Goal: Task Accomplishment & Management: Manage account settings

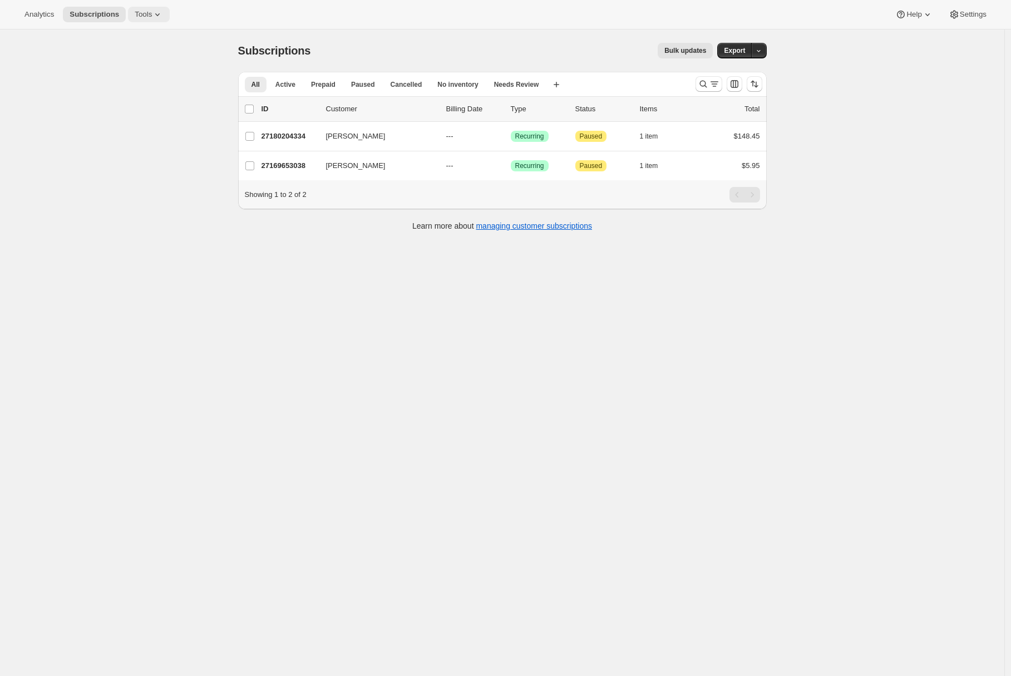
click at [156, 14] on icon at bounding box center [157, 14] width 11 height 11
click at [152, 76] on span "Bundles" at bounding box center [155, 75] width 98 height 11
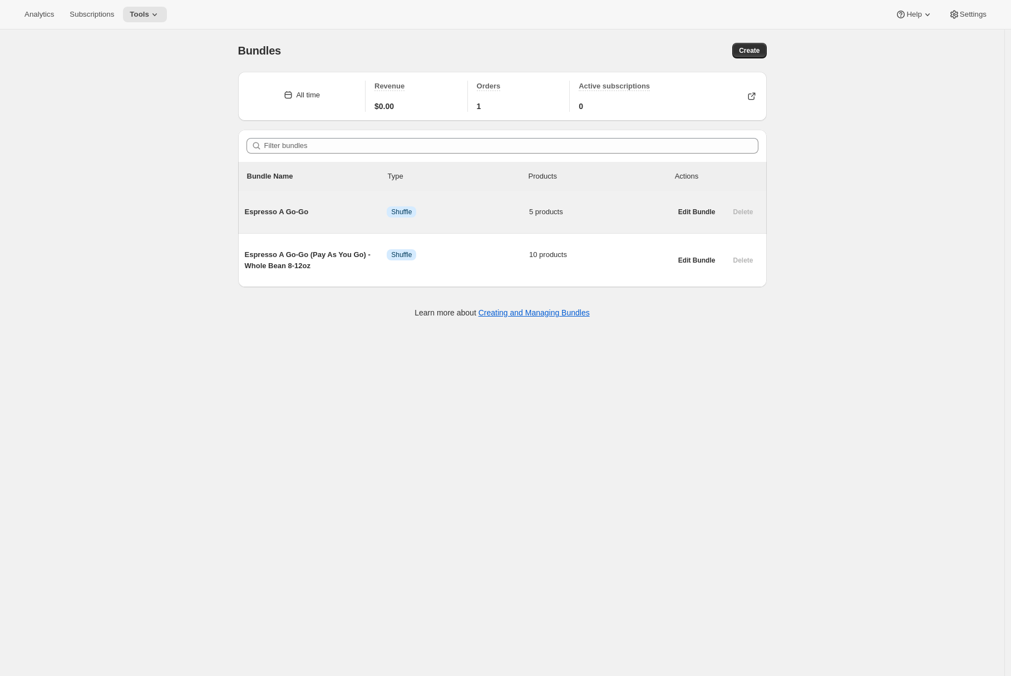
click at [329, 213] on span "Espresso A Go-Go" at bounding box center [316, 211] width 142 height 11
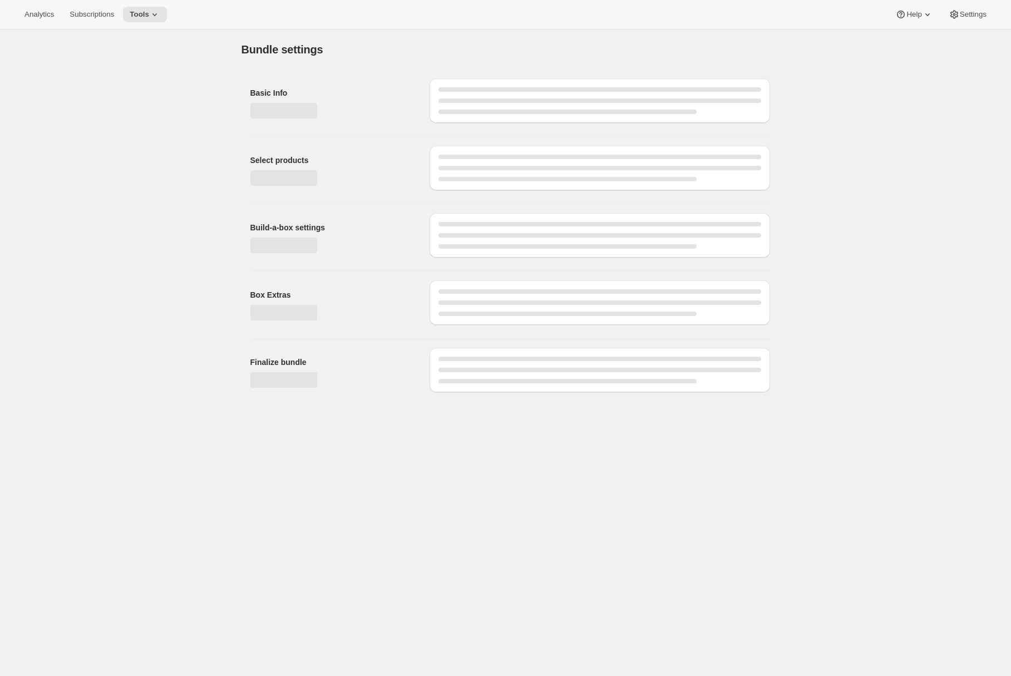
type input "Espresso A Go-Go"
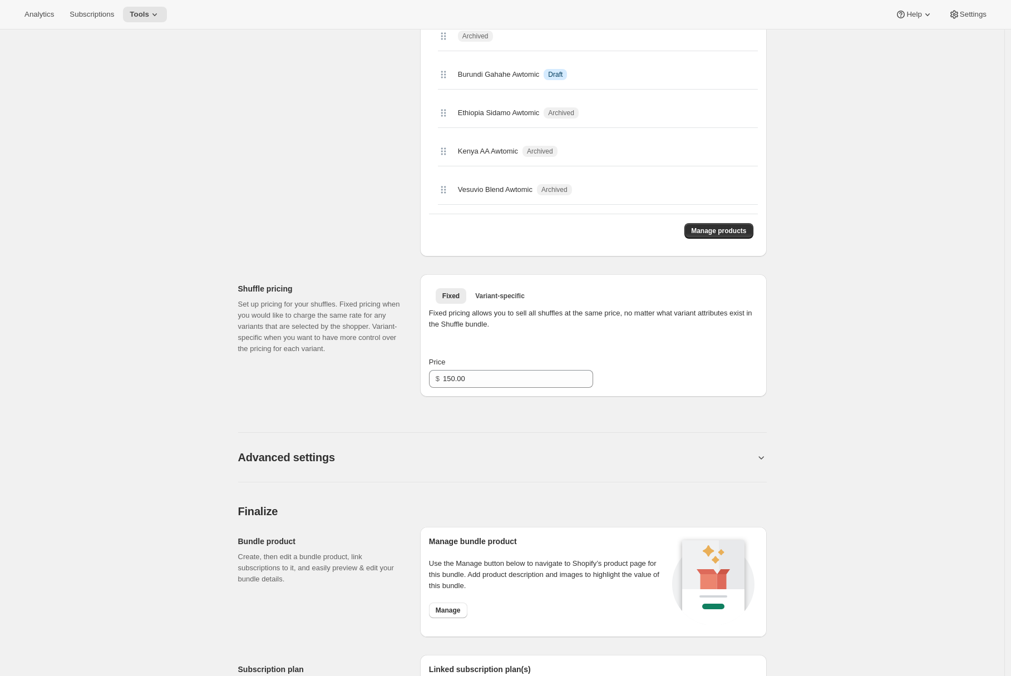
scroll to position [436, 0]
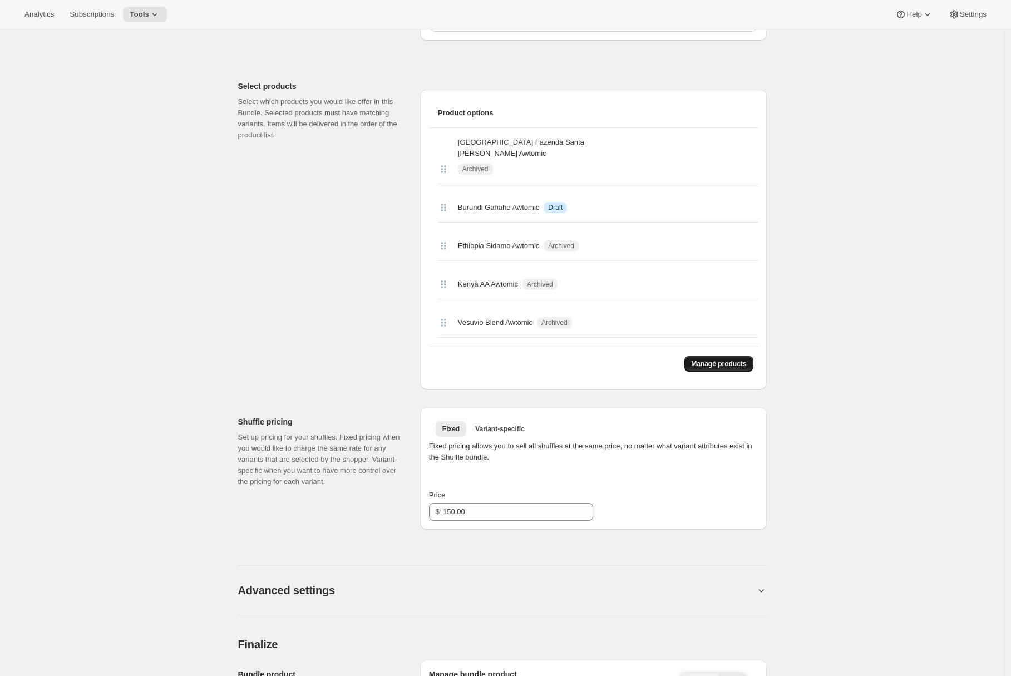
click at [724, 356] on button "Manage products" at bounding box center [718, 364] width 68 height 16
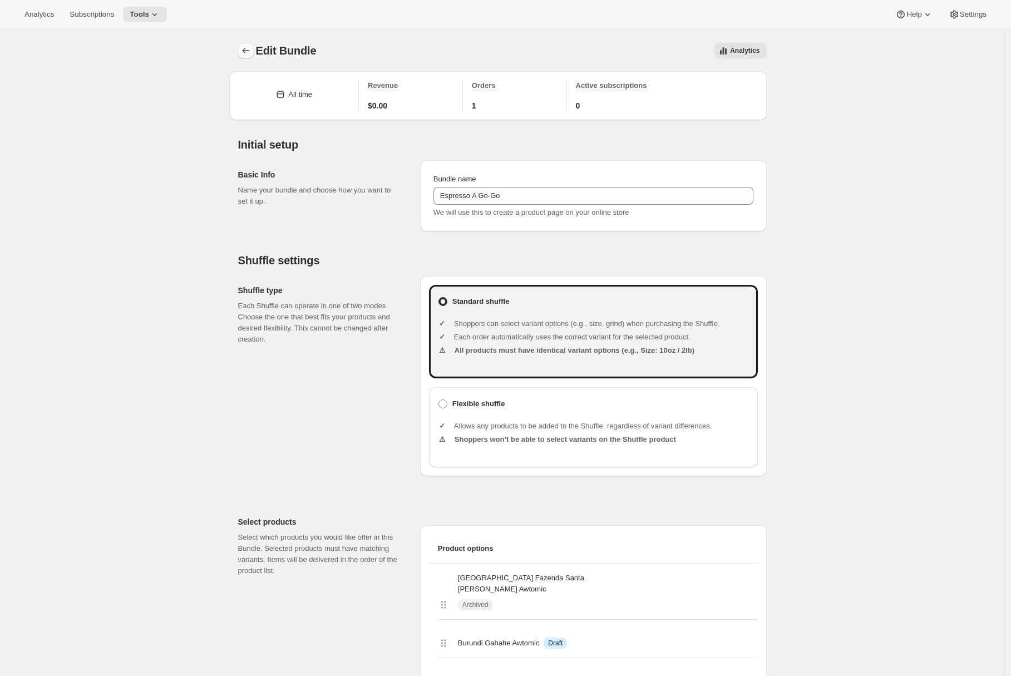
click at [244, 53] on icon "Bundles" at bounding box center [245, 50] width 11 height 11
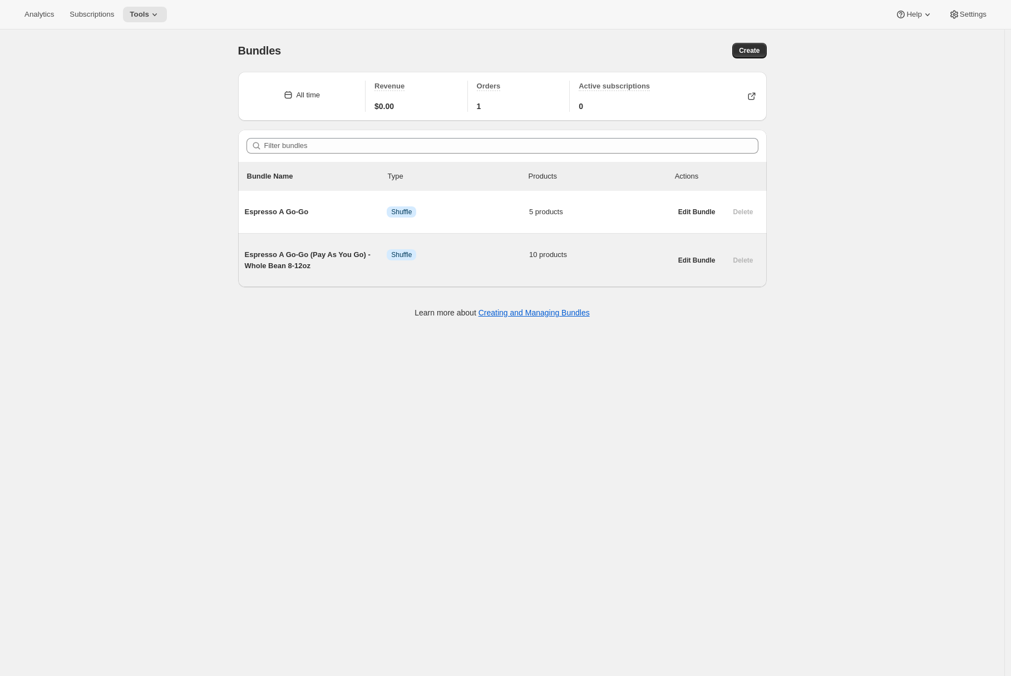
click at [325, 280] on div "Espresso A Go-Go (Pay As You Go) - Whole Bean 8-12oz Info Shuffle 10 products" at bounding box center [458, 260] width 427 height 40
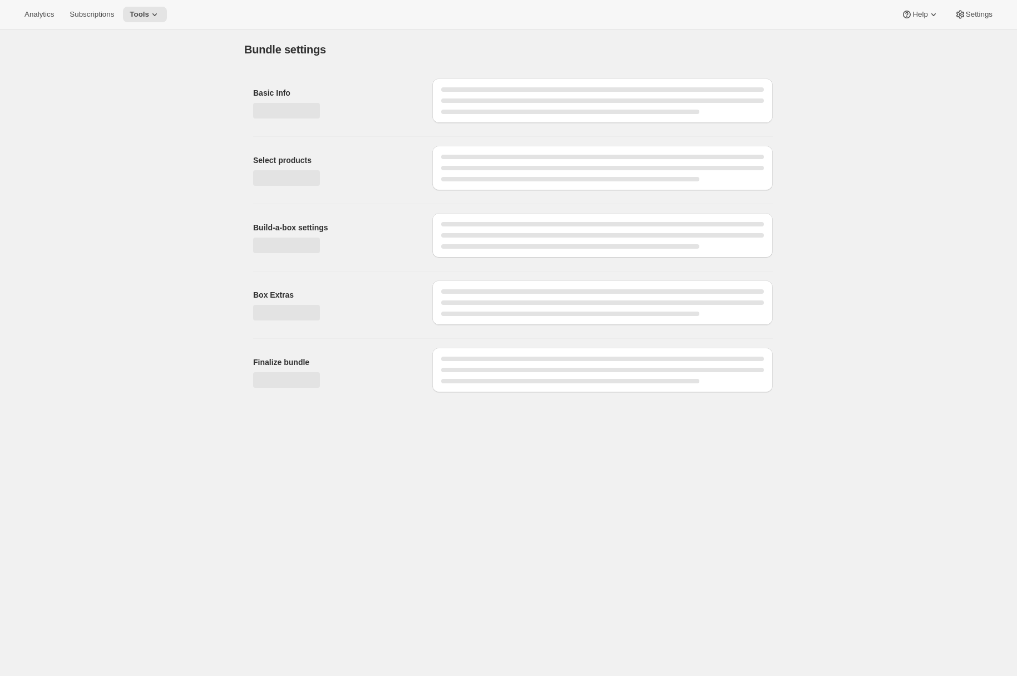
type input "Espresso A Go-Go (Pay As You Go) - Whole Bean 8-12oz"
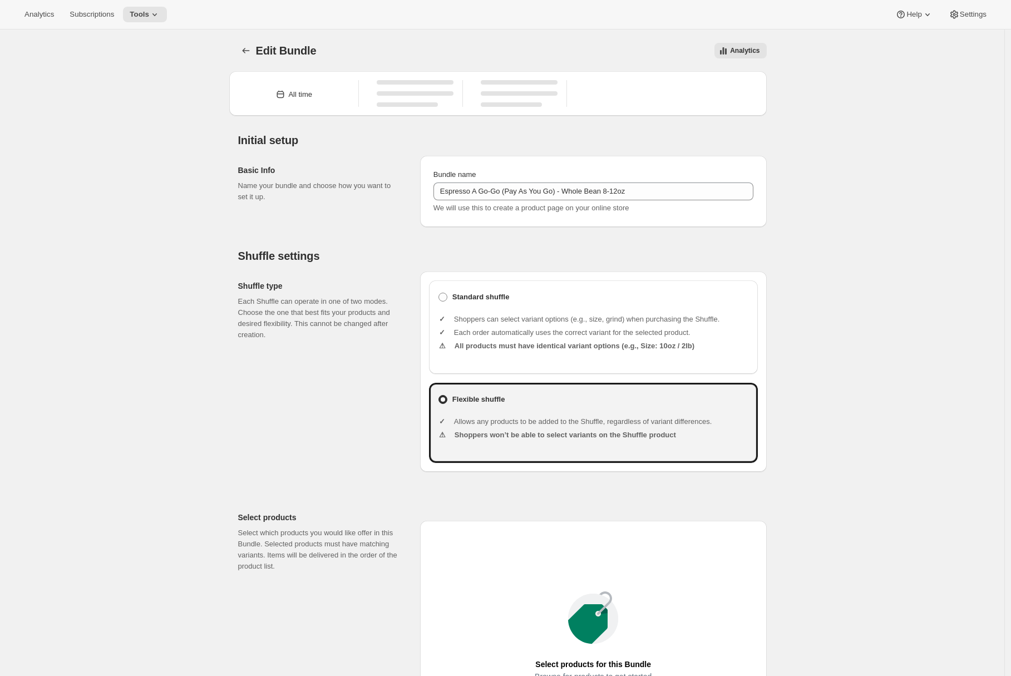
type input "20.99"
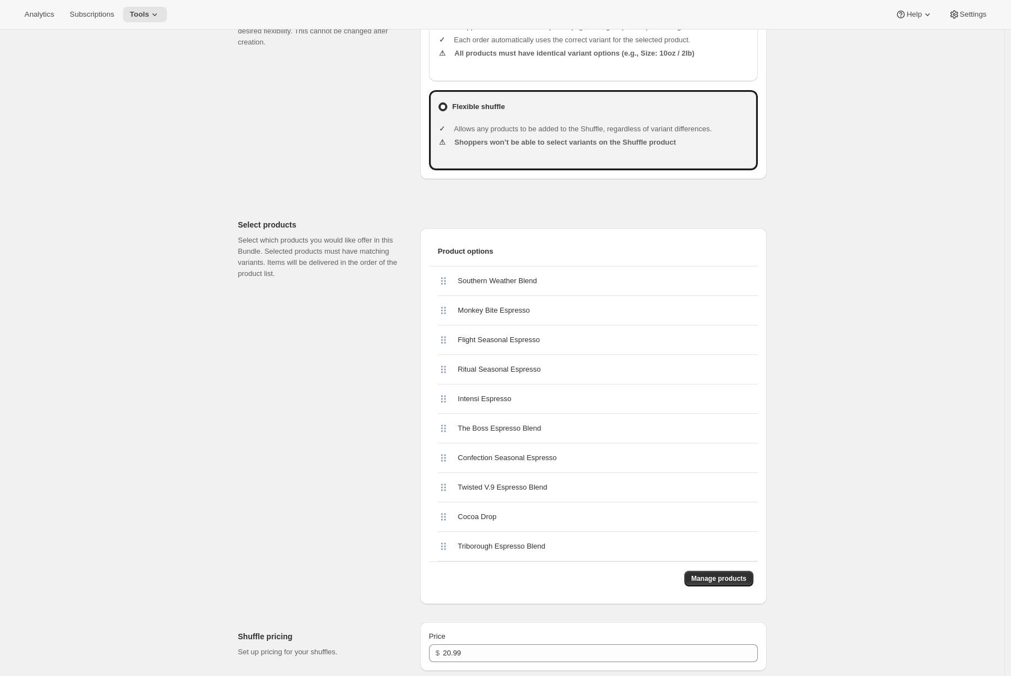
scroll to position [469, 0]
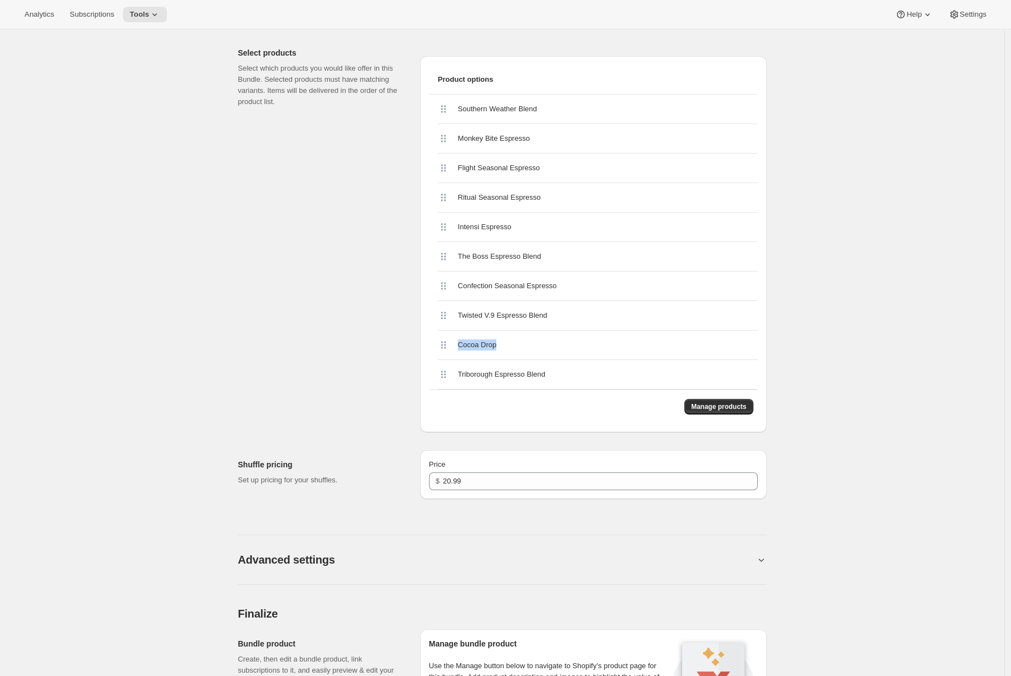
drag, startPoint x: 507, startPoint y: 343, endPoint x: 463, endPoint y: 341, distance: 43.4
click at [463, 341] on div "Cocoa Drop" at bounding box center [529, 344] width 143 height 11
copy span "Cocoa Drop"
click at [364, 375] on div "Select products Select which products you would like offer in this Bundle. Sele…" at bounding box center [324, 235] width 173 height 394
click at [716, 411] on button "Manage products" at bounding box center [718, 407] width 68 height 16
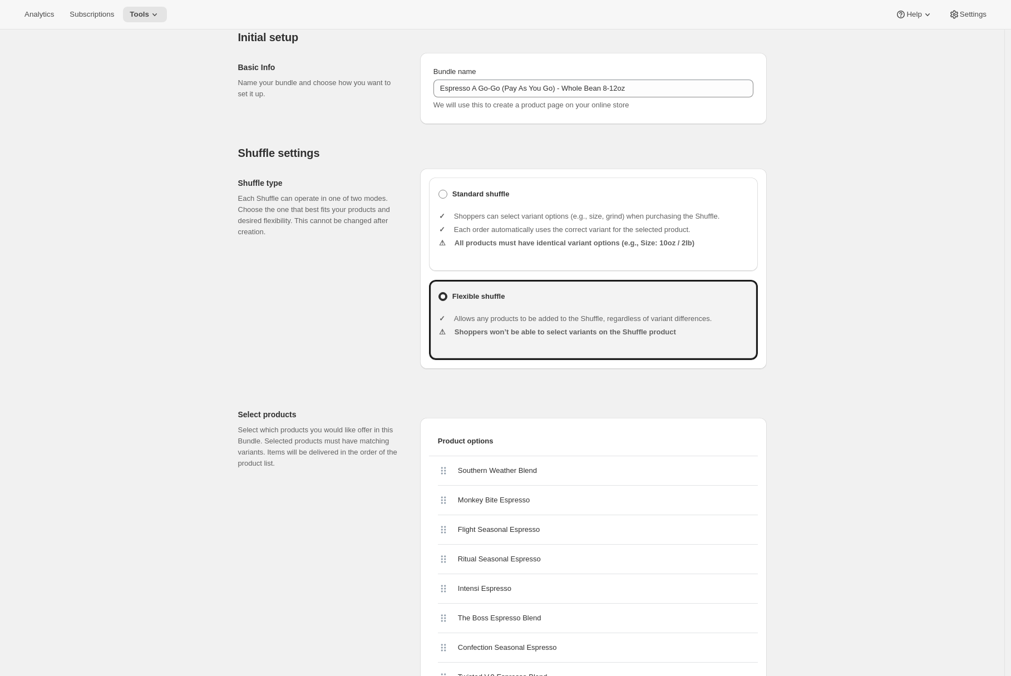
scroll to position [0, 0]
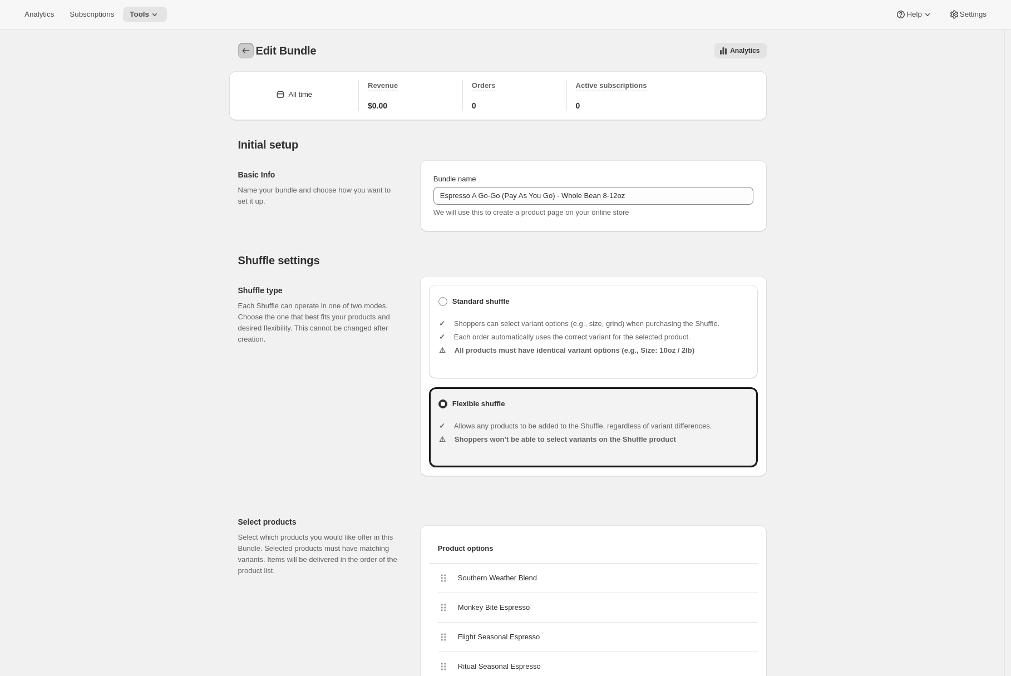
click at [248, 55] on icon "Bundles" at bounding box center [245, 50] width 11 height 11
